Goal: Information Seeking & Learning: Learn about a topic

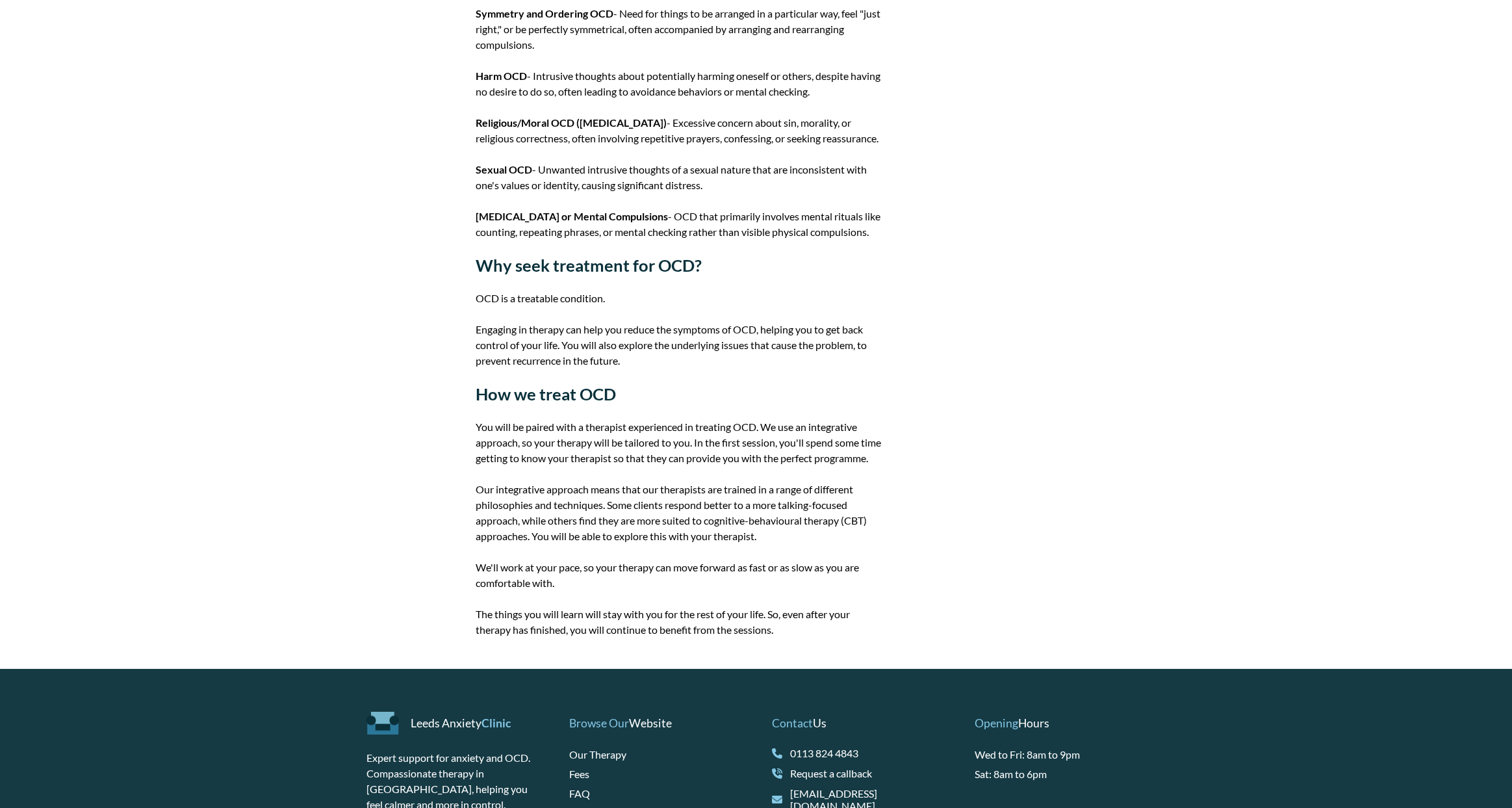
scroll to position [1009, 0]
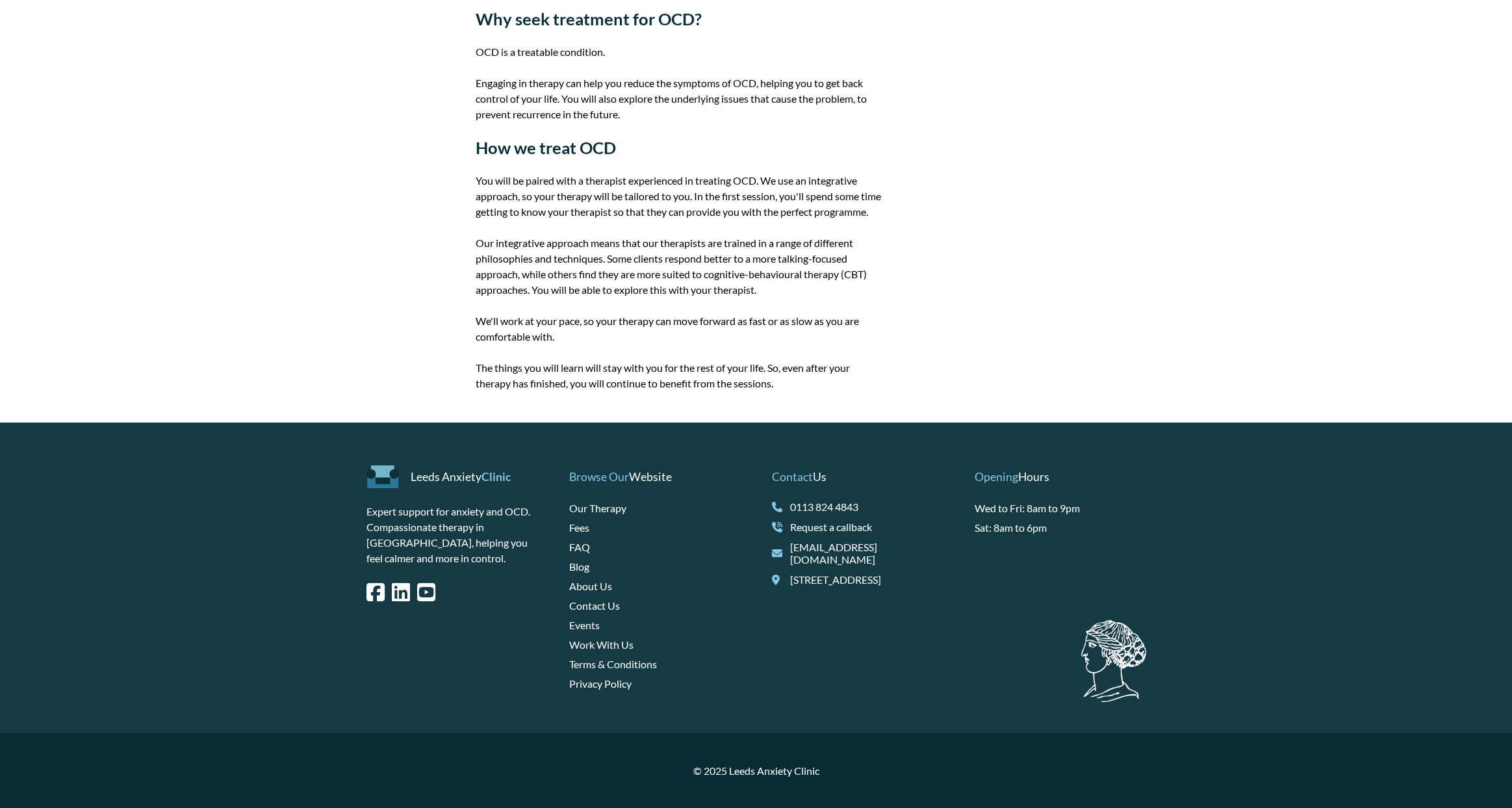
click at [574, 533] on link "Fees" at bounding box center [579, 527] width 20 height 13
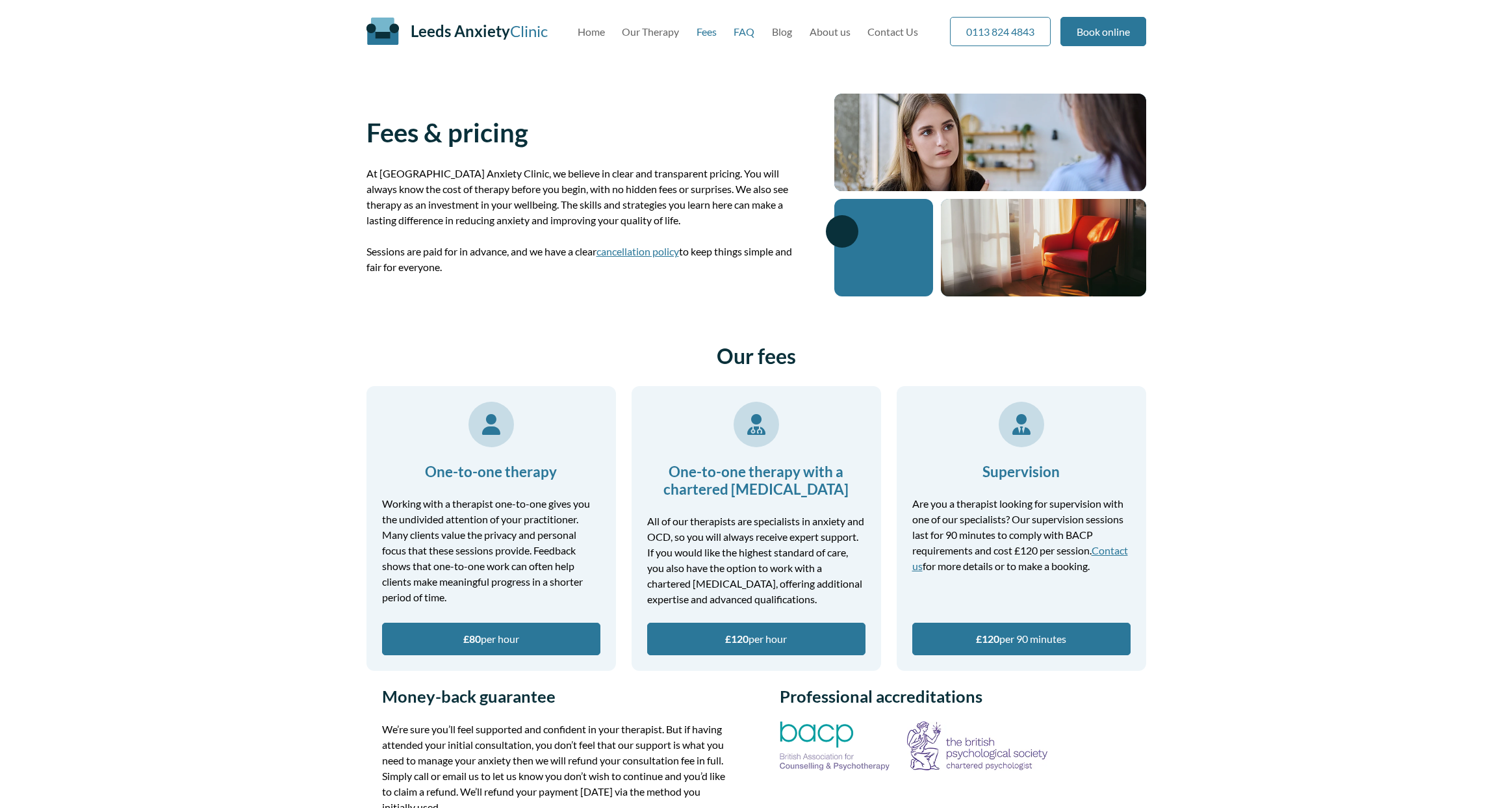
click at [748, 32] on link "FAQ" at bounding box center [743, 31] width 20 height 13
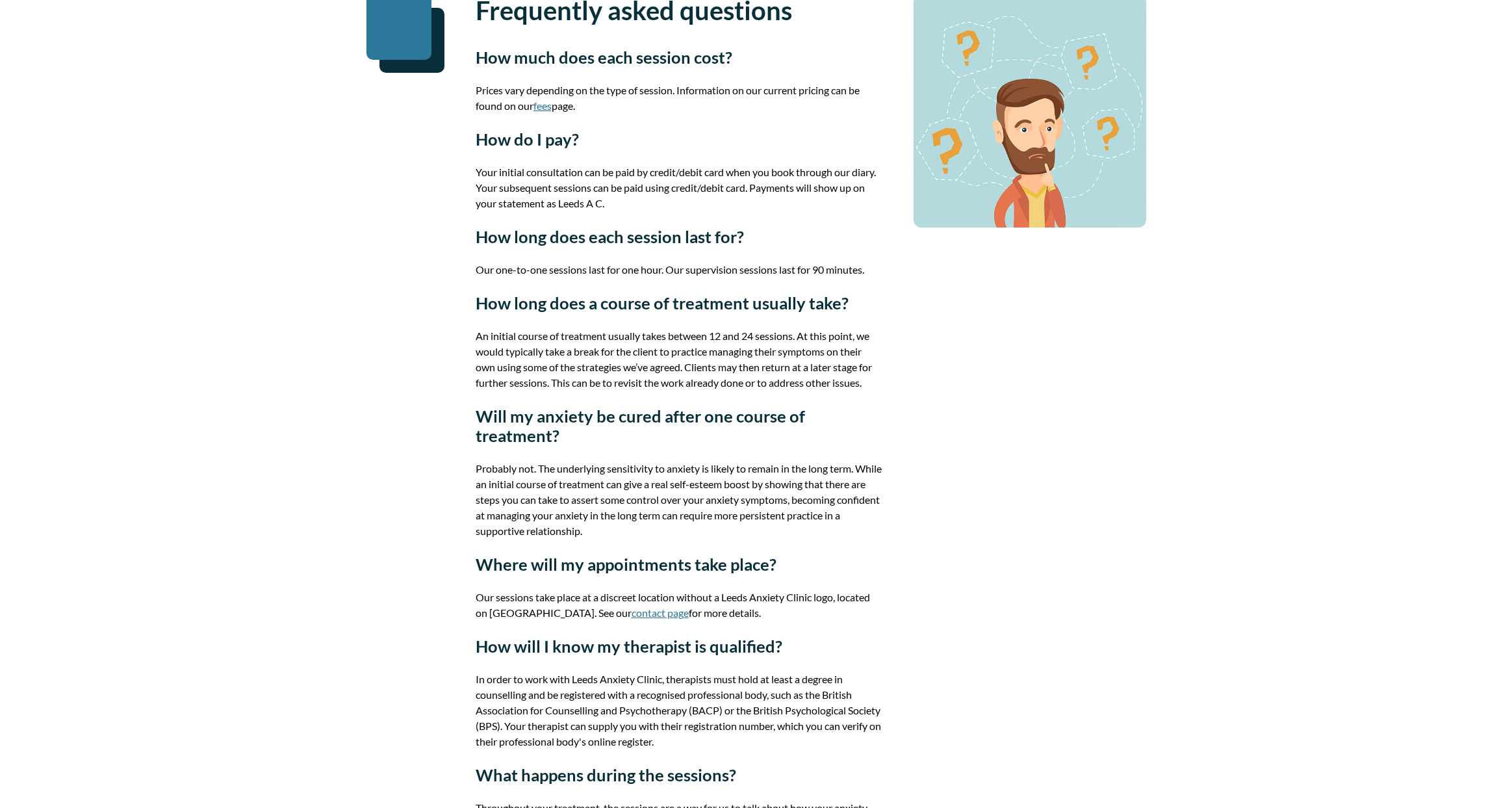
scroll to position [90, 0]
